Goal: Task Accomplishment & Management: Manage account settings

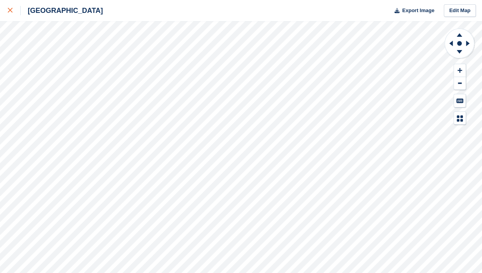
click at [12, 9] on icon at bounding box center [10, 10] width 5 height 5
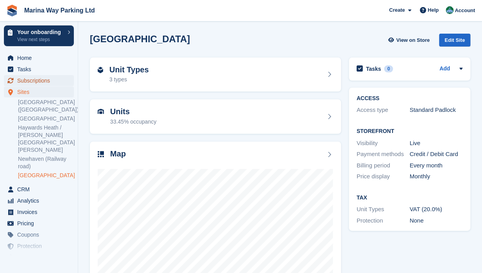
click at [23, 83] on span "Subscriptions" at bounding box center [40, 80] width 47 height 11
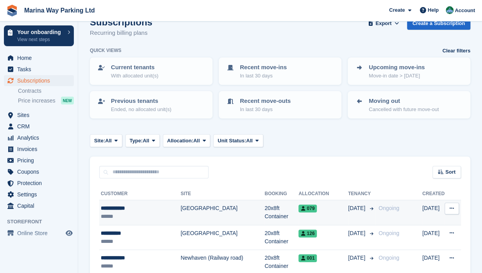
scroll to position [31, 0]
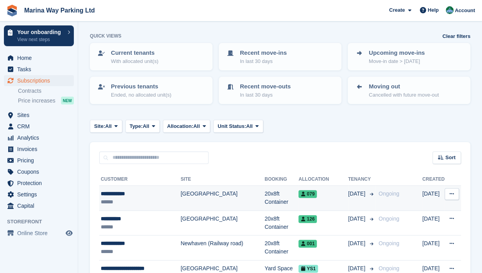
click at [211, 195] on td "[GEOGRAPHIC_DATA]" at bounding box center [222, 197] width 84 height 25
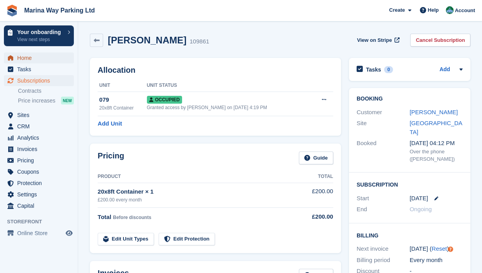
click at [28, 58] on span "Home" at bounding box center [40, 57] width 47 height 11
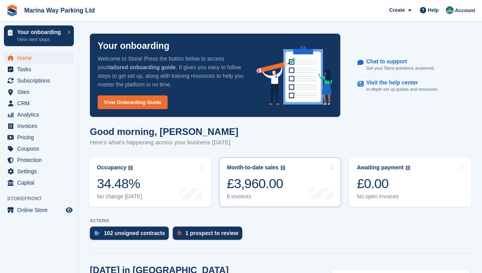
click at [275, 178] on div "£3,960.00" at bounding box center [256, 183] width 58 height 16
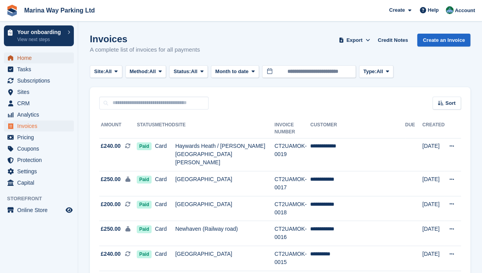
click at [25, 60] on span "Home" at bounding box center [40, 57] width 47 height 11
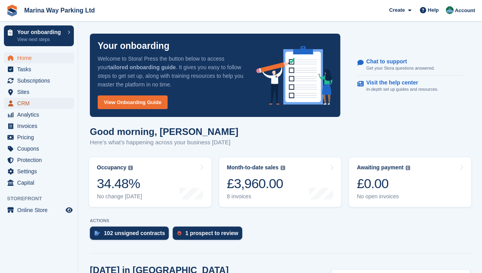
click at [25, 100] on span "CRM" at bounding box center [40, 103] width 47 height 11
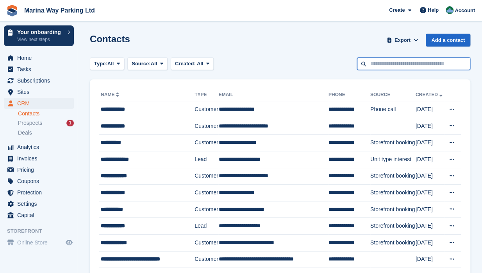
click at [395, 62] on input "text" at bounding box center [413, 63] width 113 height 13
type input "********"
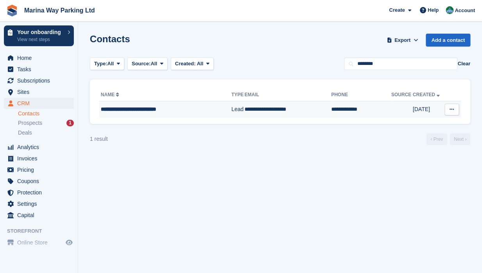
click at [120, 109] on div "**********" at bounding box center [161, 109] width 121 height 8
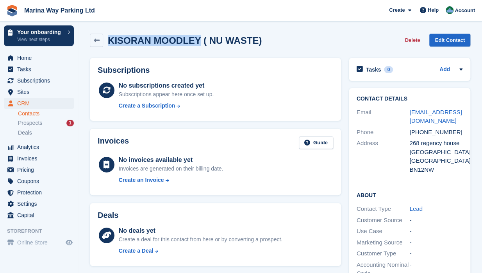
drag, startPoint x: 194, startPoint y: 37, endPoint x: 110, endPoint y: 44, distance: 83.8
click at [110, 44] on h2 "KISORAN MOODLEY ( NU WASTE)" at bounding box center [185, 40] width 154 height 11
copy h2 "KISORAN MOODLEY"
